Goal: Check status: Check status

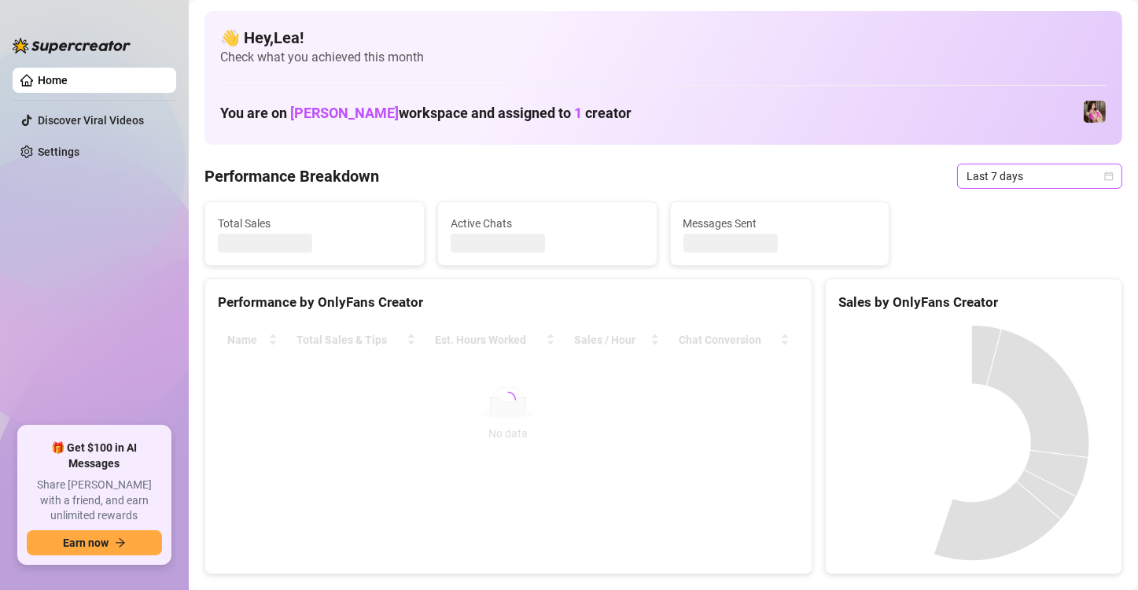
click at [1105, 178] on icon "calendar" at bounding box center [1109, 176] width 9 height 9
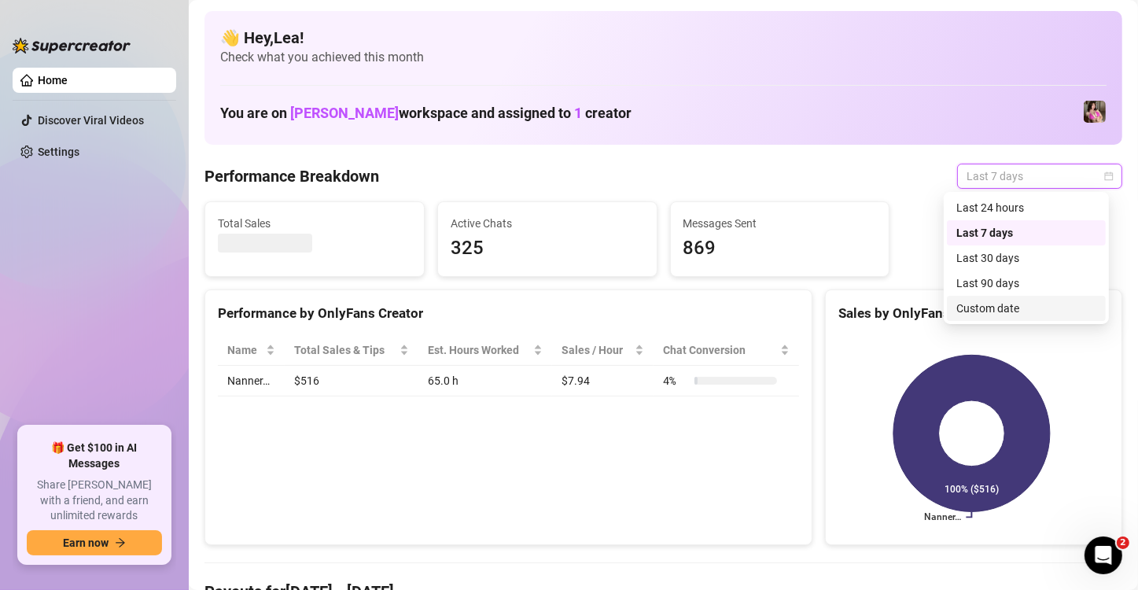
click at [1013, 301] on div "Custom date" at bounding box center [1027, 308] width 140 height 17
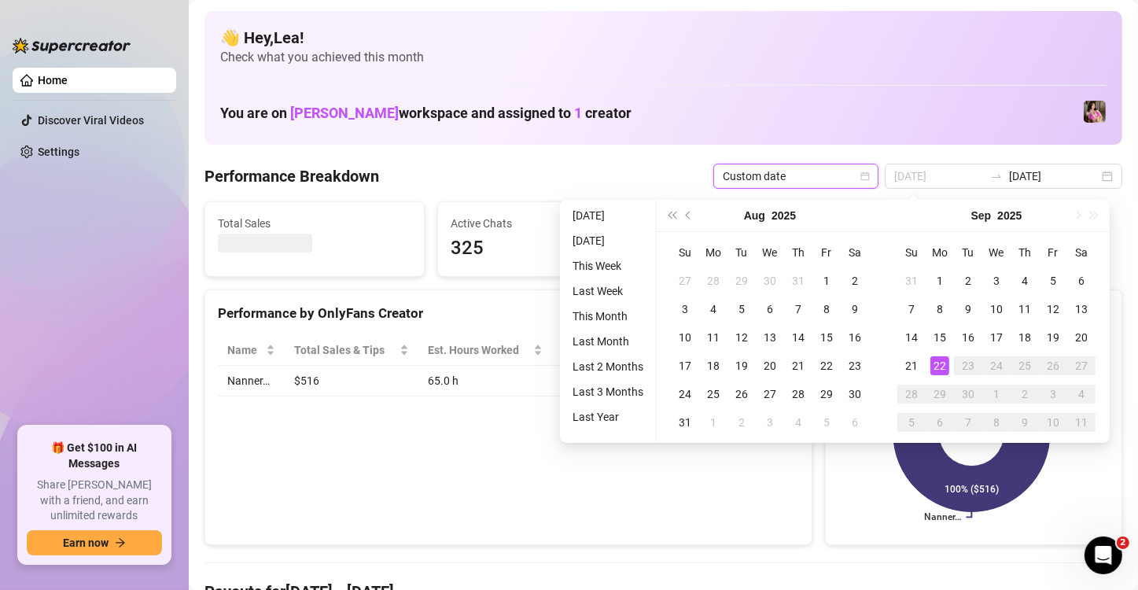
type input "[DATE]"
click at [942, 365] on div "22" at bounding box center [940, 365] width 19 height 19
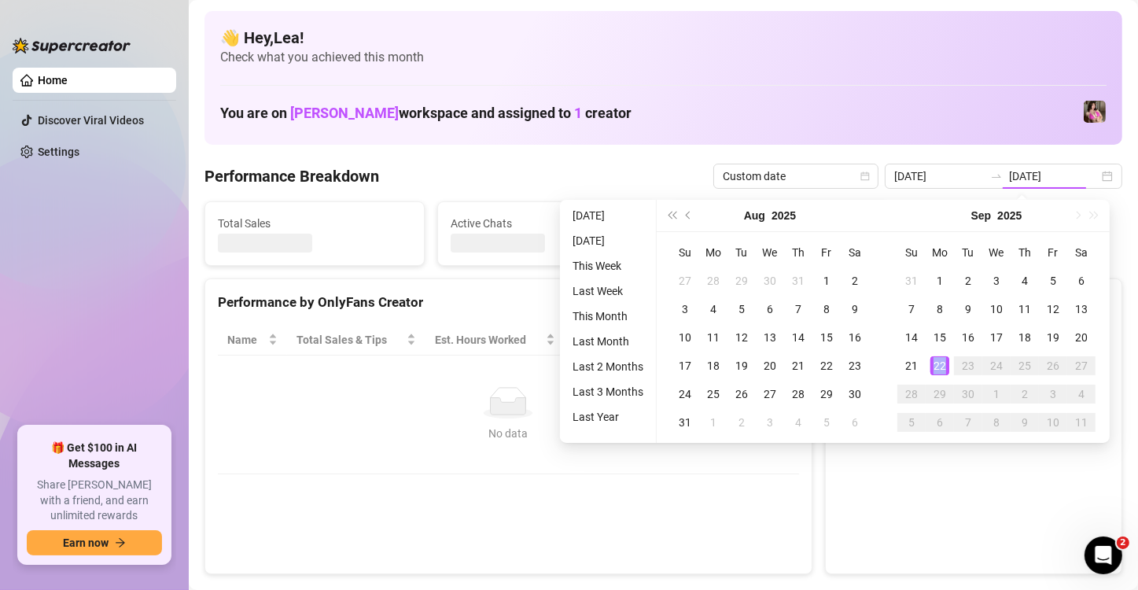
type input "[DATE]"
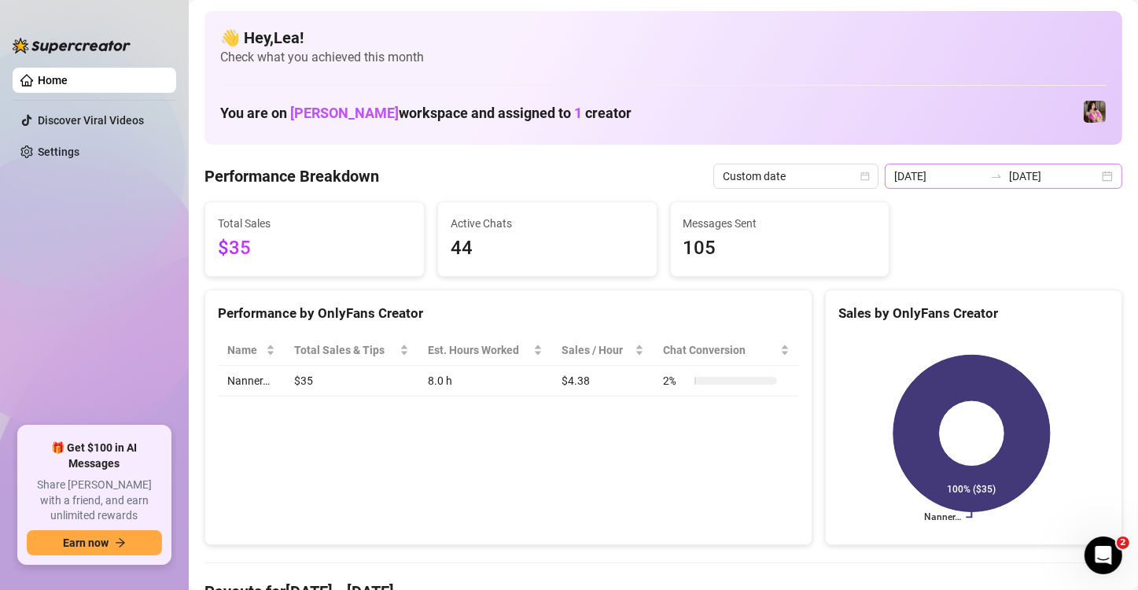
click at [1101, 176] on div "[DATE] [DATE]" at bounding box center [1004, 176] width 238 height 25
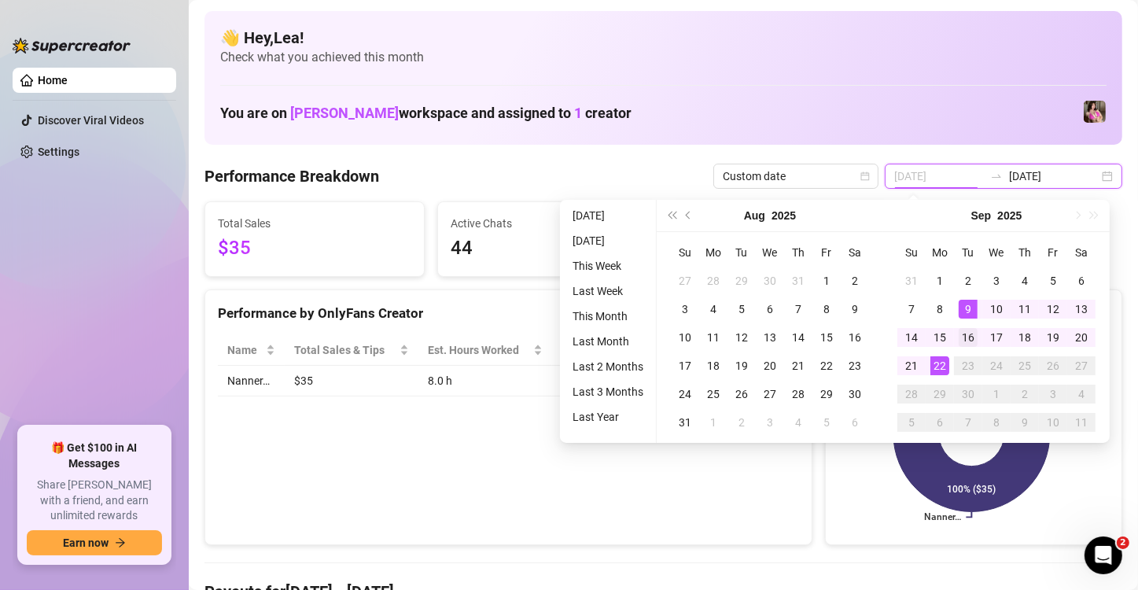
type input "[DATE]"
click at [969, 332] on div "16" at bounding box center [968, 337] width 19 height 19
click at [935, 363] on div "22" at bounding box center [940, 365] width 19 height 19
type input "[DATE]"
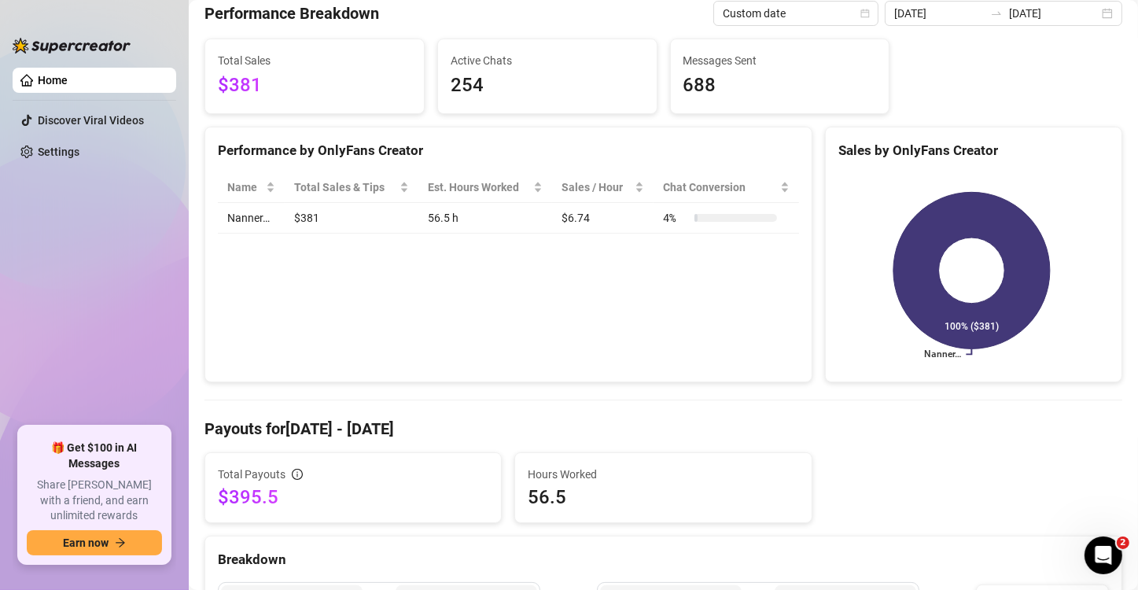
scroll to position [129, 0]
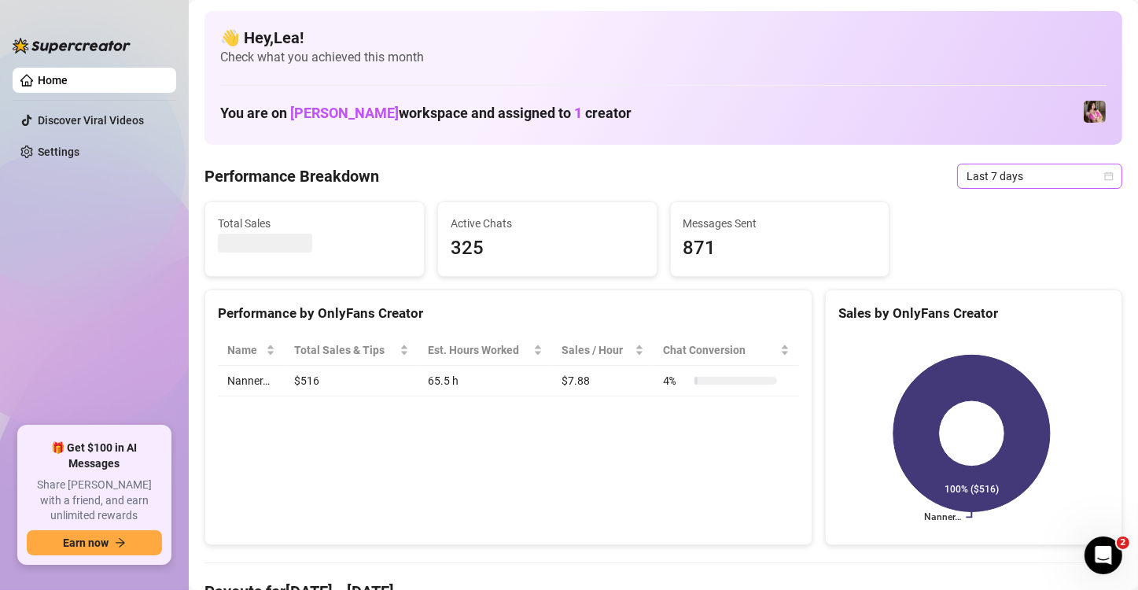
click at [1105, 173] on icon "calendar" at bounding box center [1109, 176] width 9 height 9
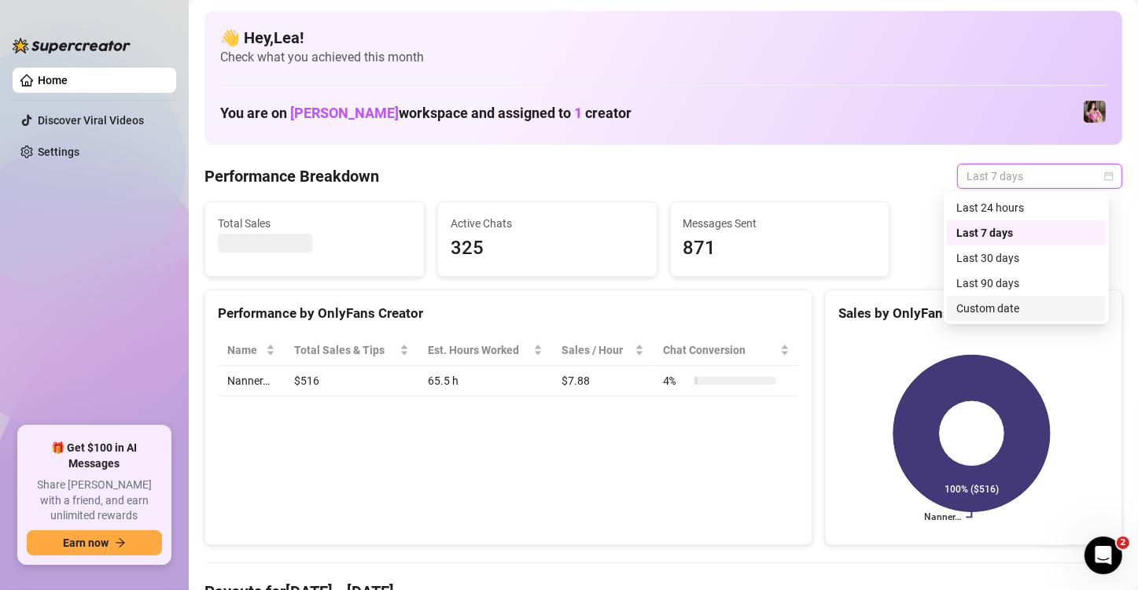
click at [1022, 302] on div "Custom date" at bounding box center [1027, 308] width 140 height 17
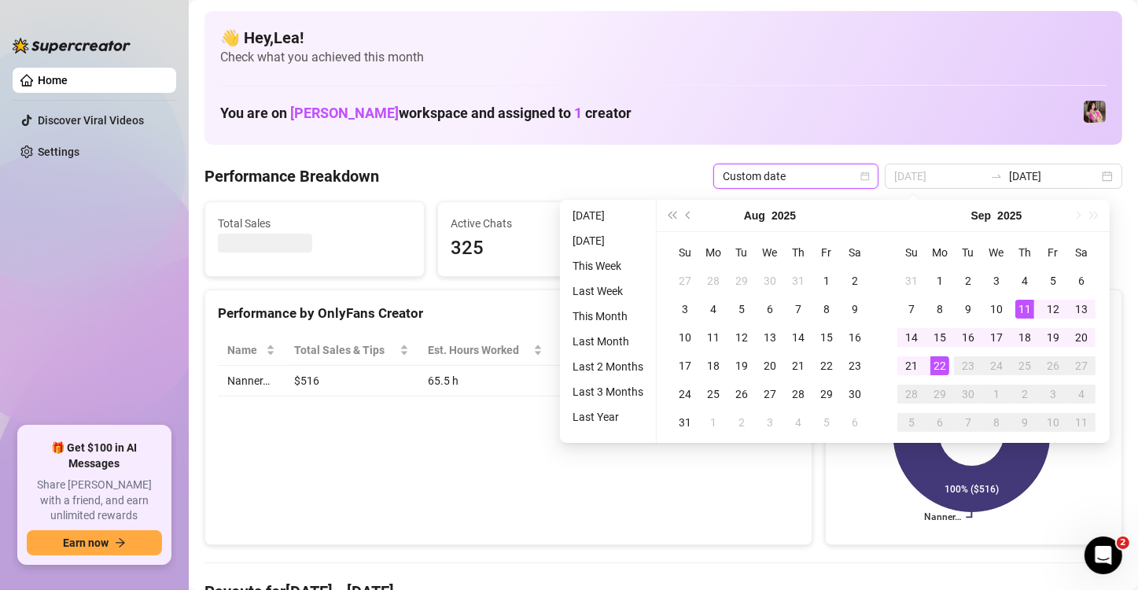
type input "[DATE]"
click at [939, 371] on div "22" at bounding box center [940, 365] width 19 height 19
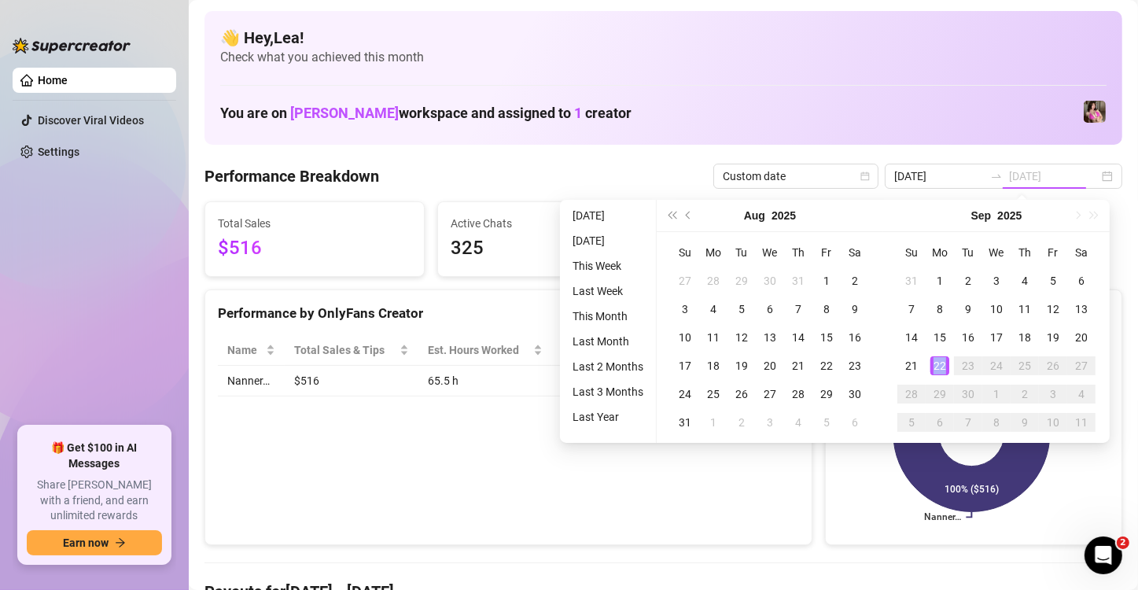
click at [939, 371] on div "22" at bounding box center [940, 365] width 19 height 19
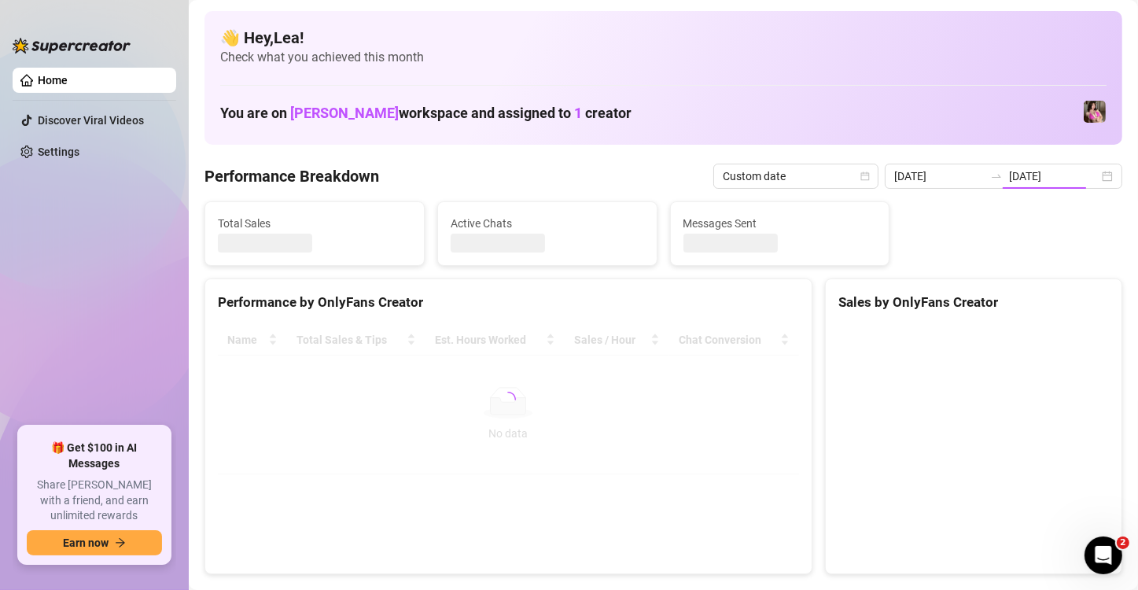
type input "[DATE]"
